Goal: Transaction & Acquisition: Purchase product/service

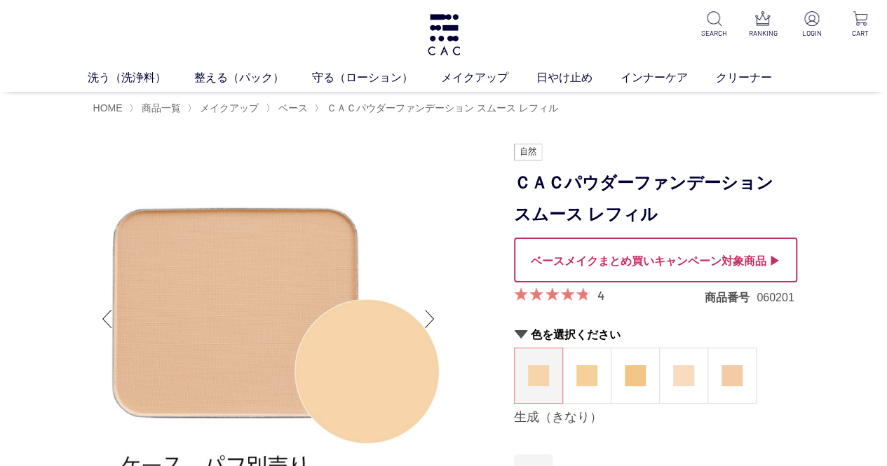
scroll to position [29, 0]
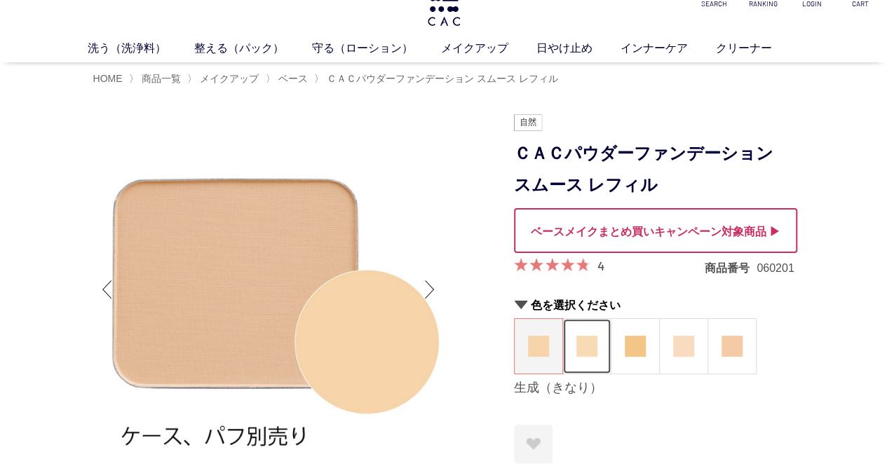
click at [593, 345] on img at bounding box center [586, 346] width 21 height 21
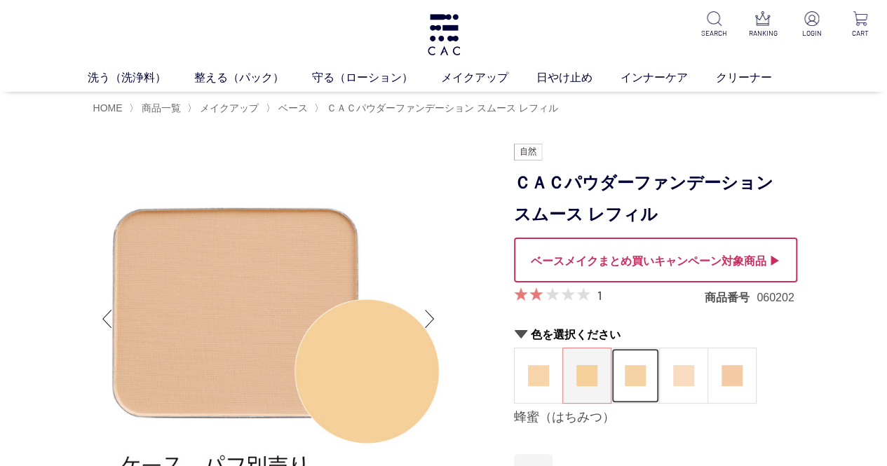
click at [634, 357] on figure at bounding box center [635, 376] width 48 height 55
